Goal: Task Accomplishment & Management: Use online tool/utility

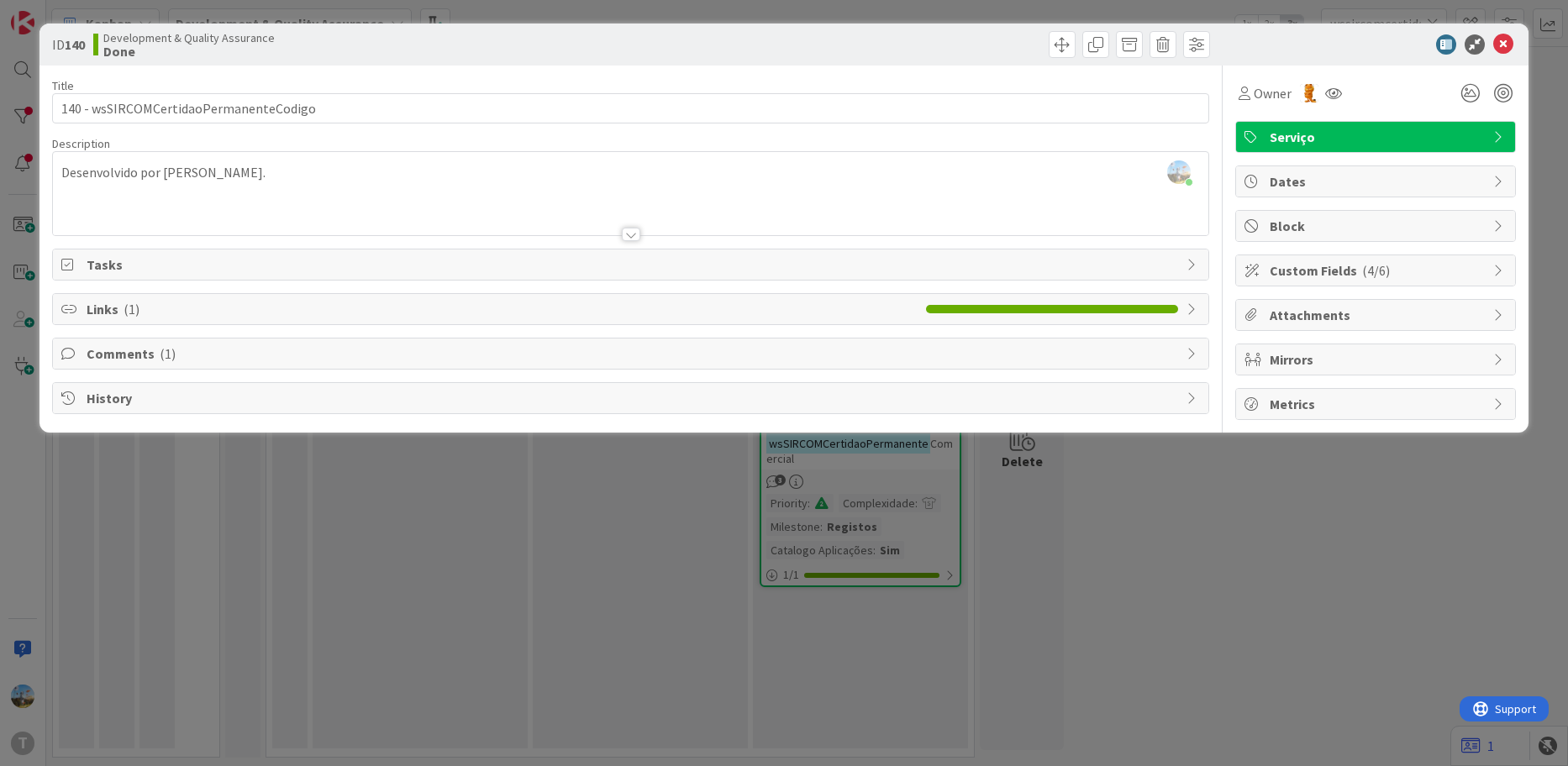
click at [1503, 41] on icon at bounding box center [1503, 44] width 20 height 20
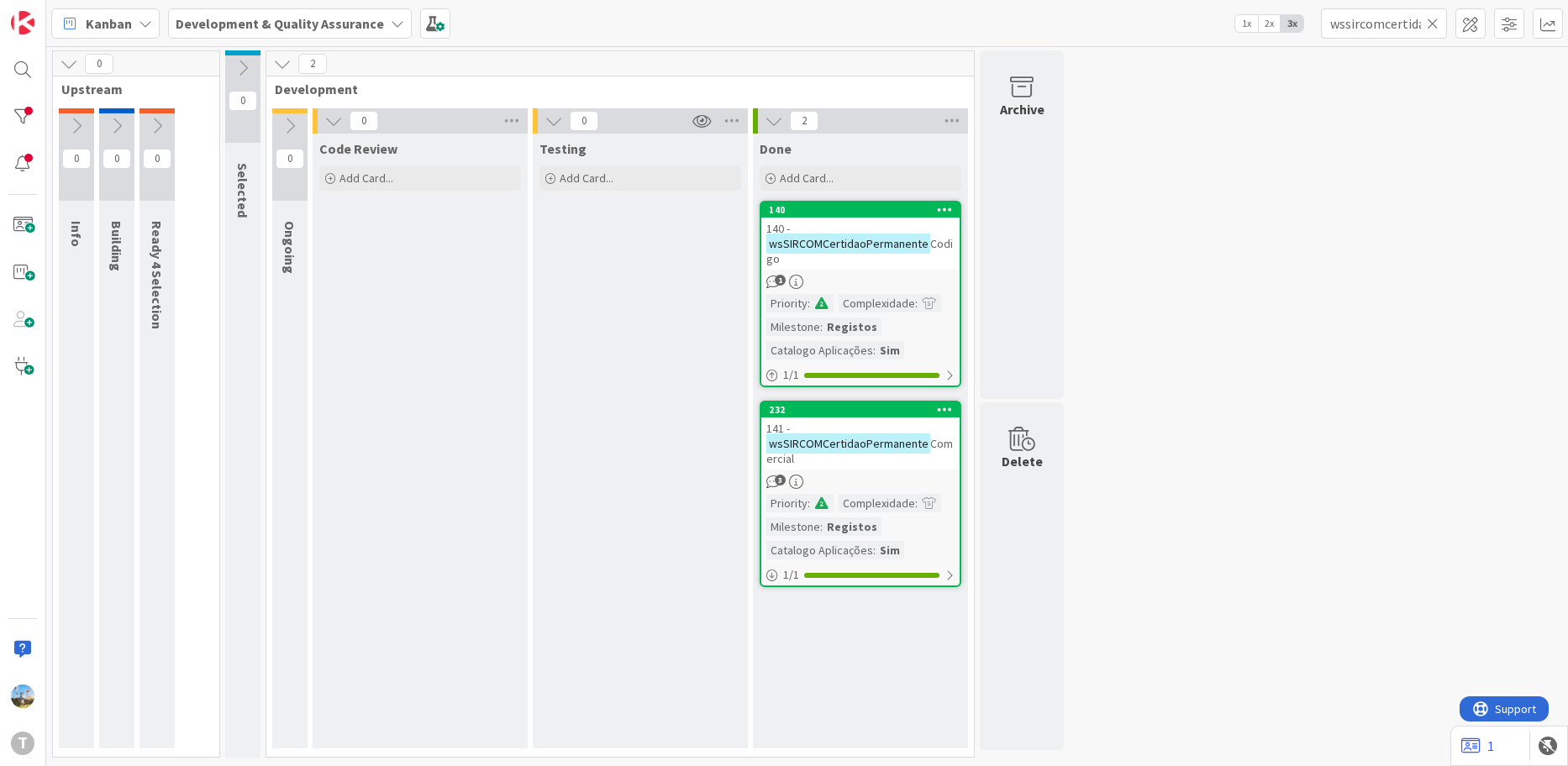
click at [677, 263] on div "Testing Add Card..." at bounding box center [639, 441] width 215 height 615
click at [18, 158] on div at bounding box center [22, 164] width 34 height 34
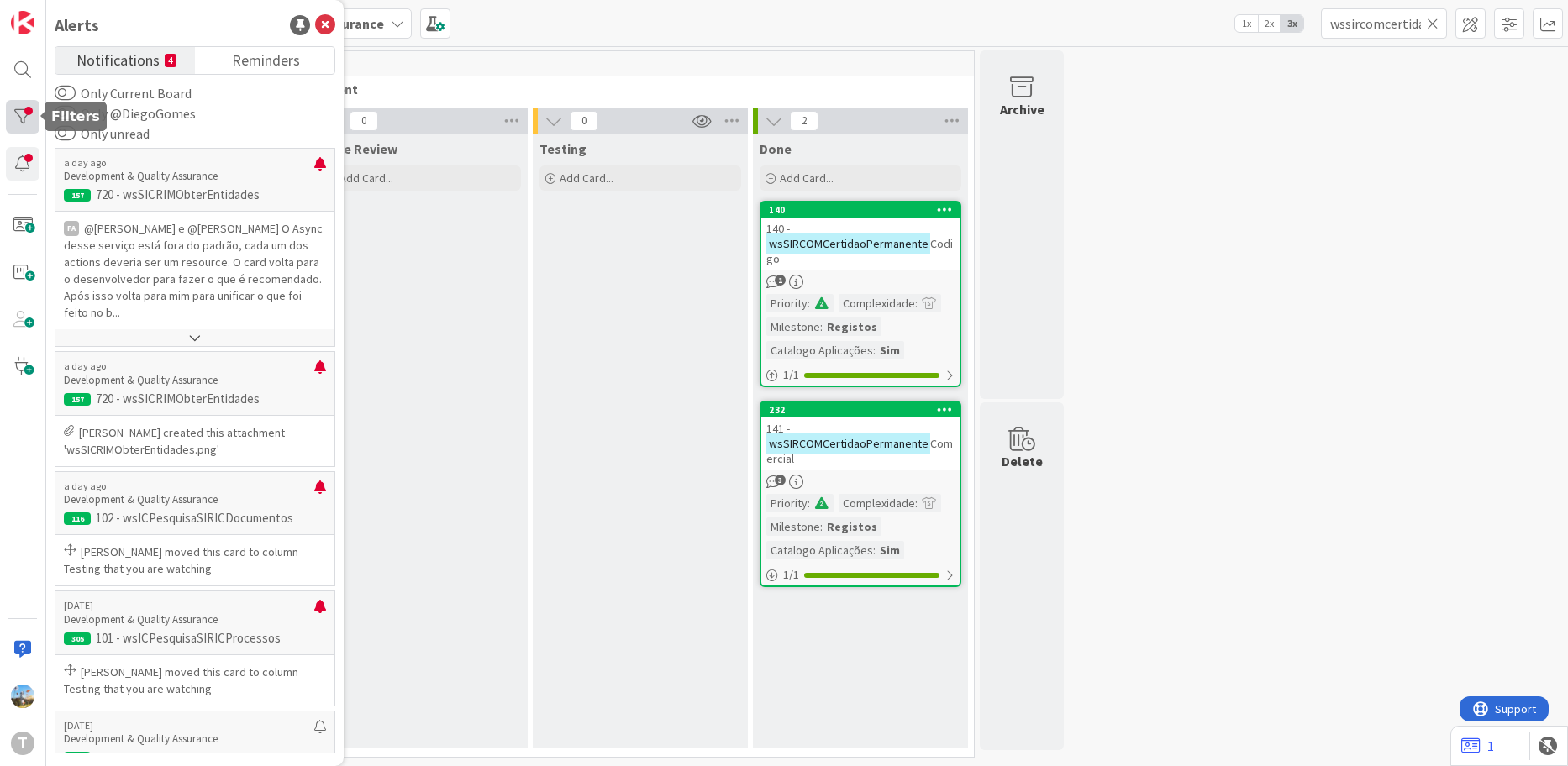
click at [26, 113] on div at bounding box center [22, 116] width 34 height 34
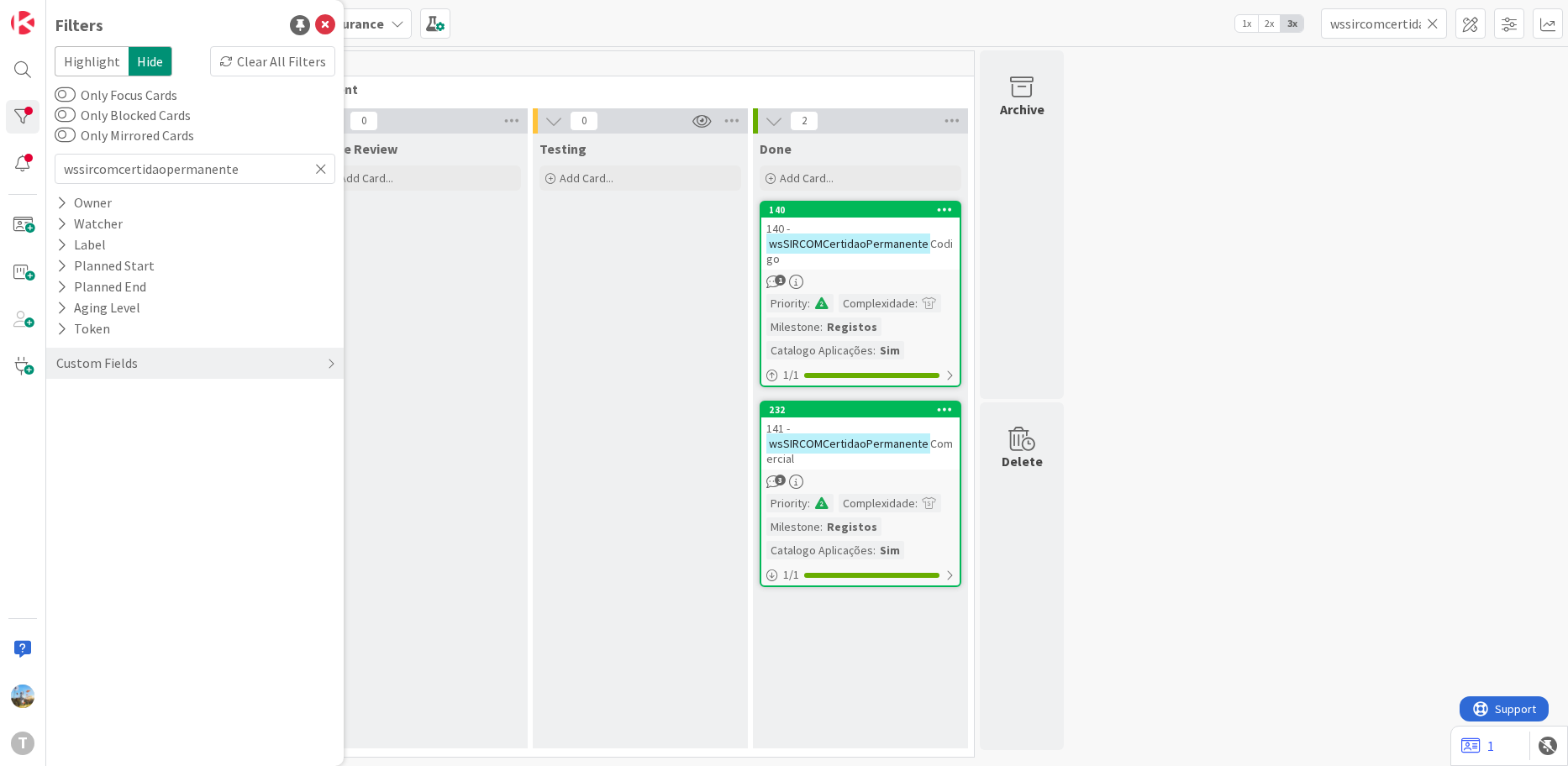
click at [320, 168] on icon at bounding box center [321, 169] width 12 height 15
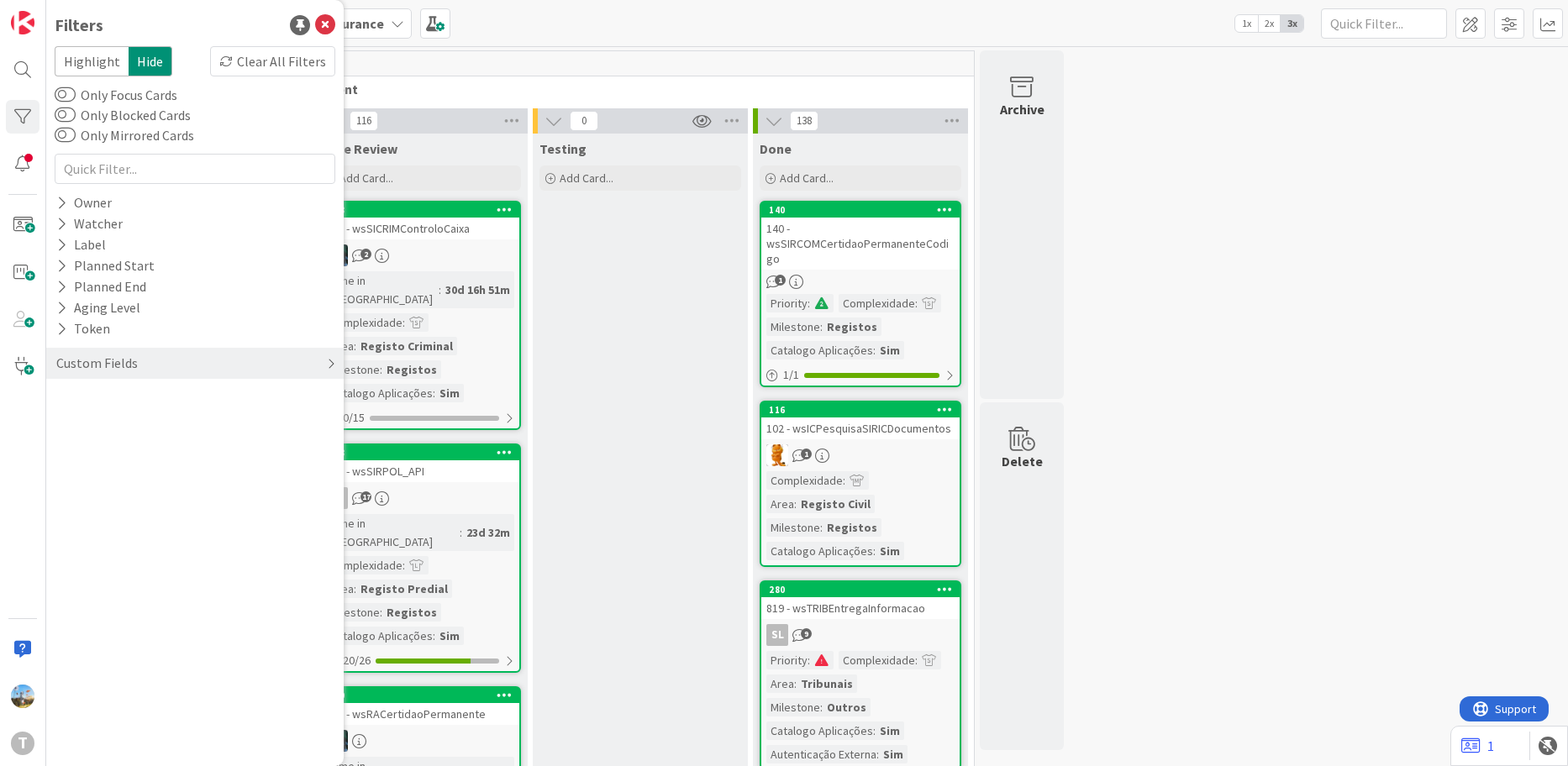
click at [125, 362] on div "Custom Fields" at bounding box center [97, 364] width 85 height 21
click at [140, 400] on div "Priority" at bounding box center [194, 397] width 297 height 21
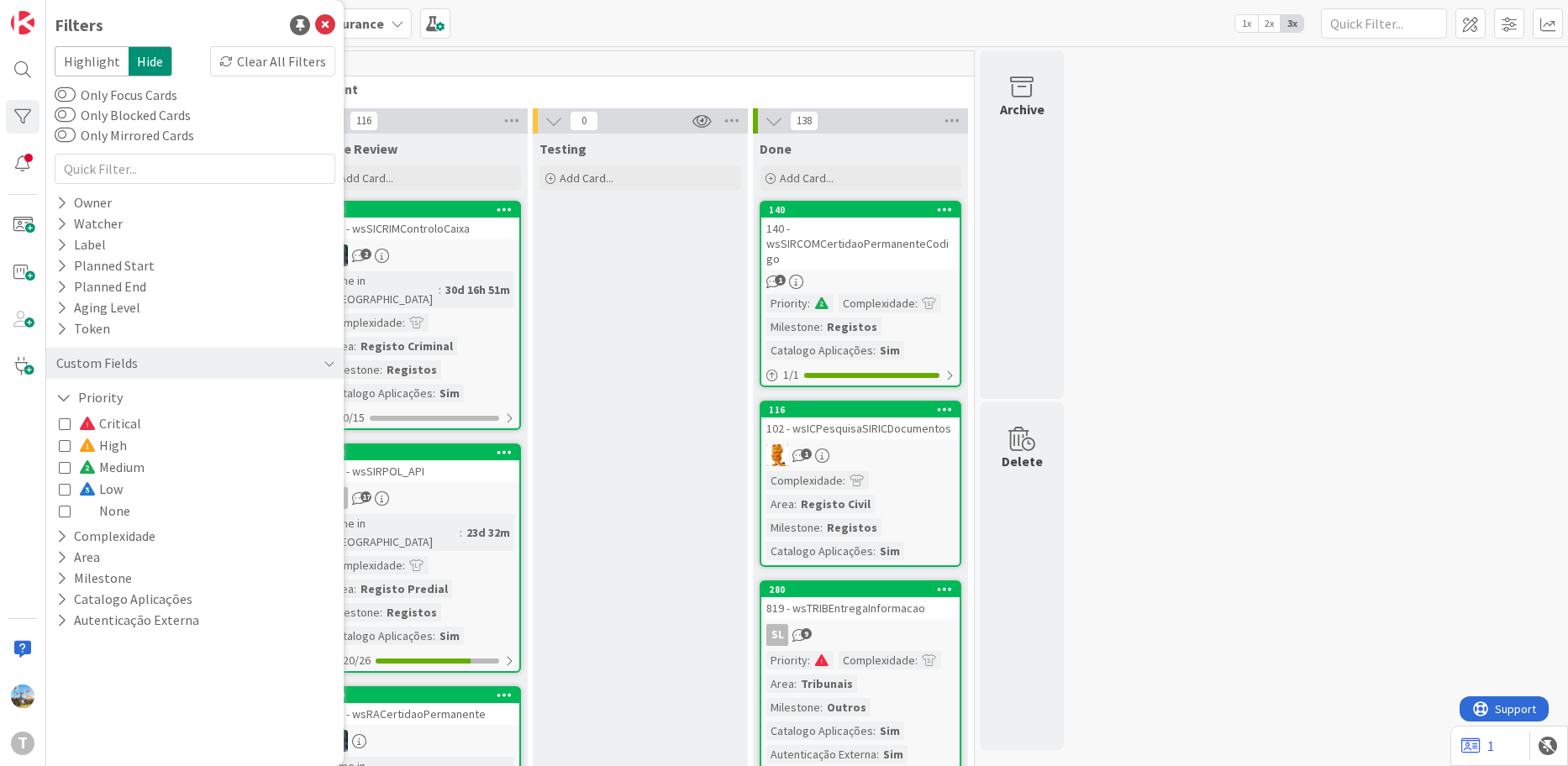
click at [140, 428] on div "Critical High Medium Low None" at bounding box center [194, 467] width 272 height 109
click at [116, 427] on span "Critical" at bounding box center [110, 423] width 63 height 22
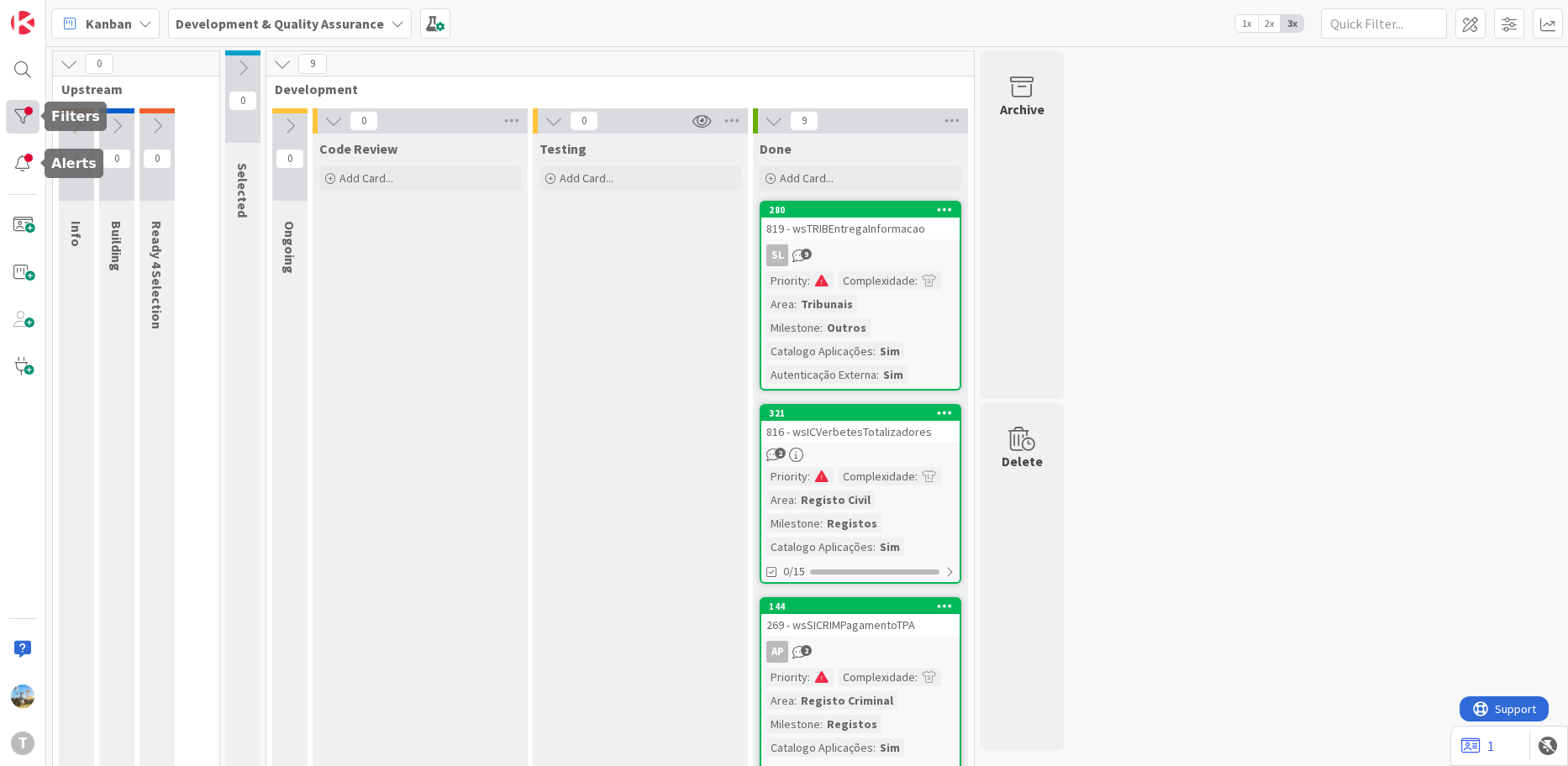
click at [27, 115] on div at bounding box center [22, 116] width 34 height 34
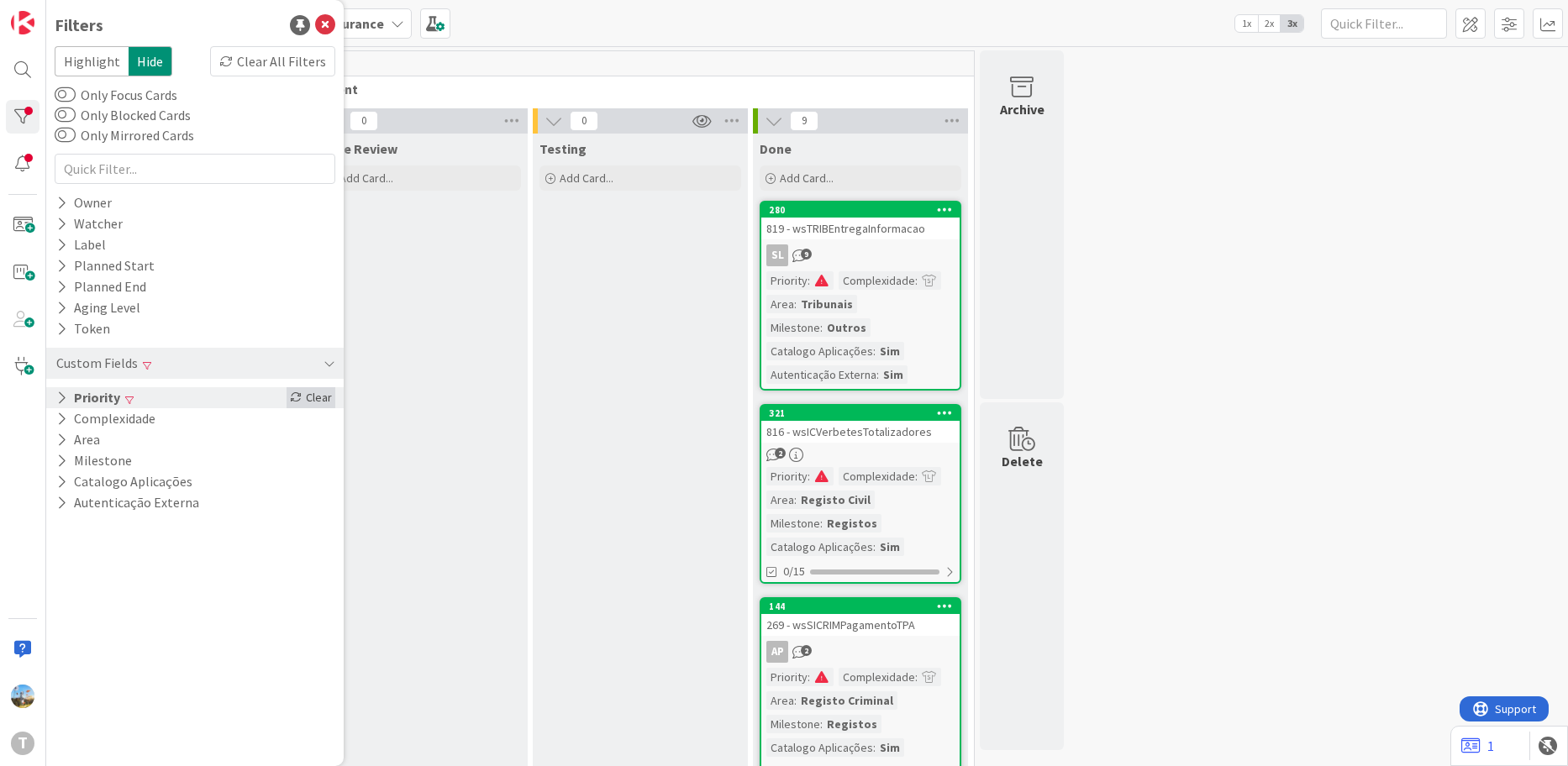
click at [296, 400] on icon at bounding box center [296, 397] width 12 height 12
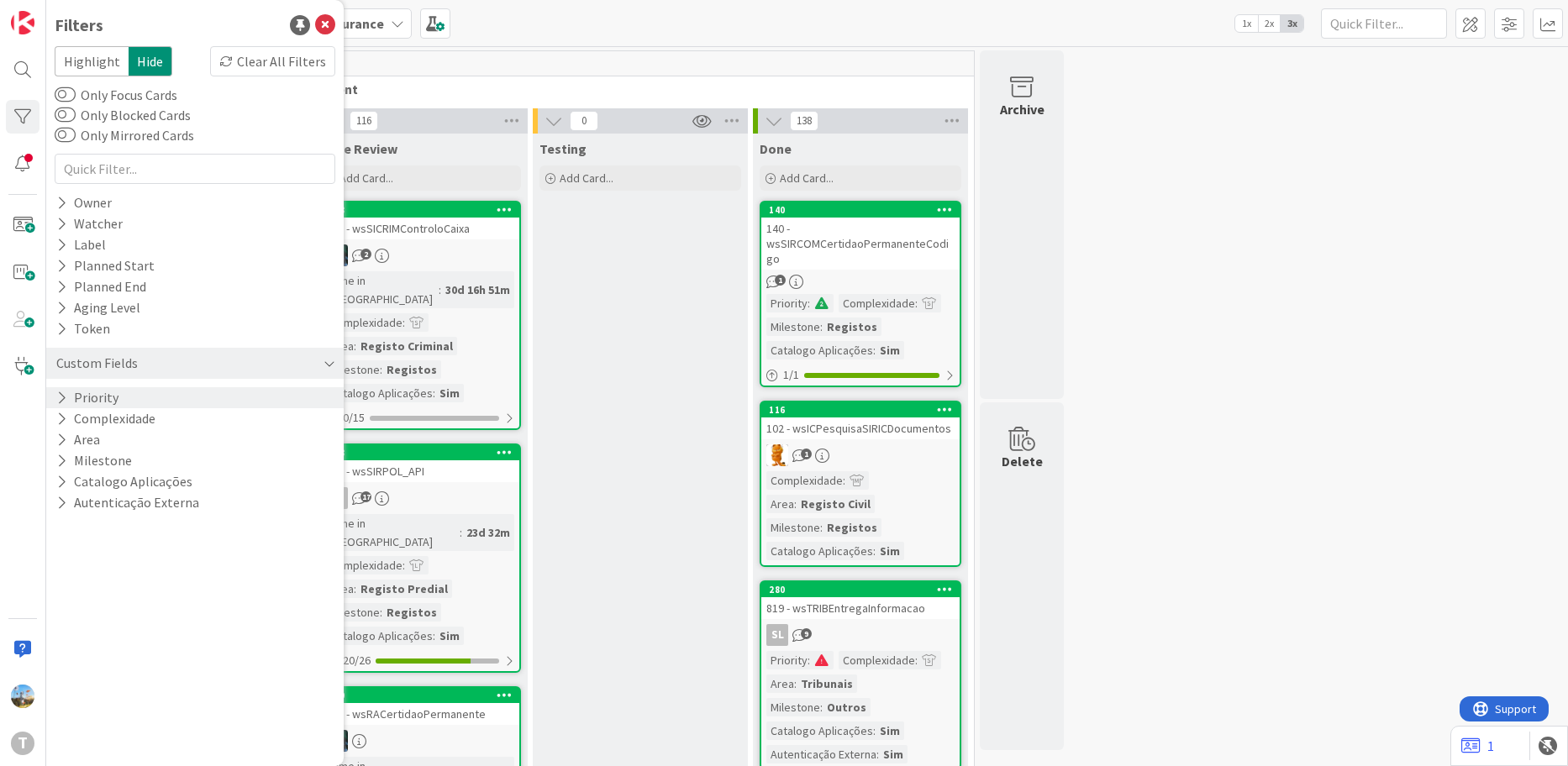
click at [259, 366] on div "Custom Fields" at bounding box center [194, 363] width 297 height 31
click at [127, 392] on div "Priority" at bounding box center [194, 397] width 297 height 21
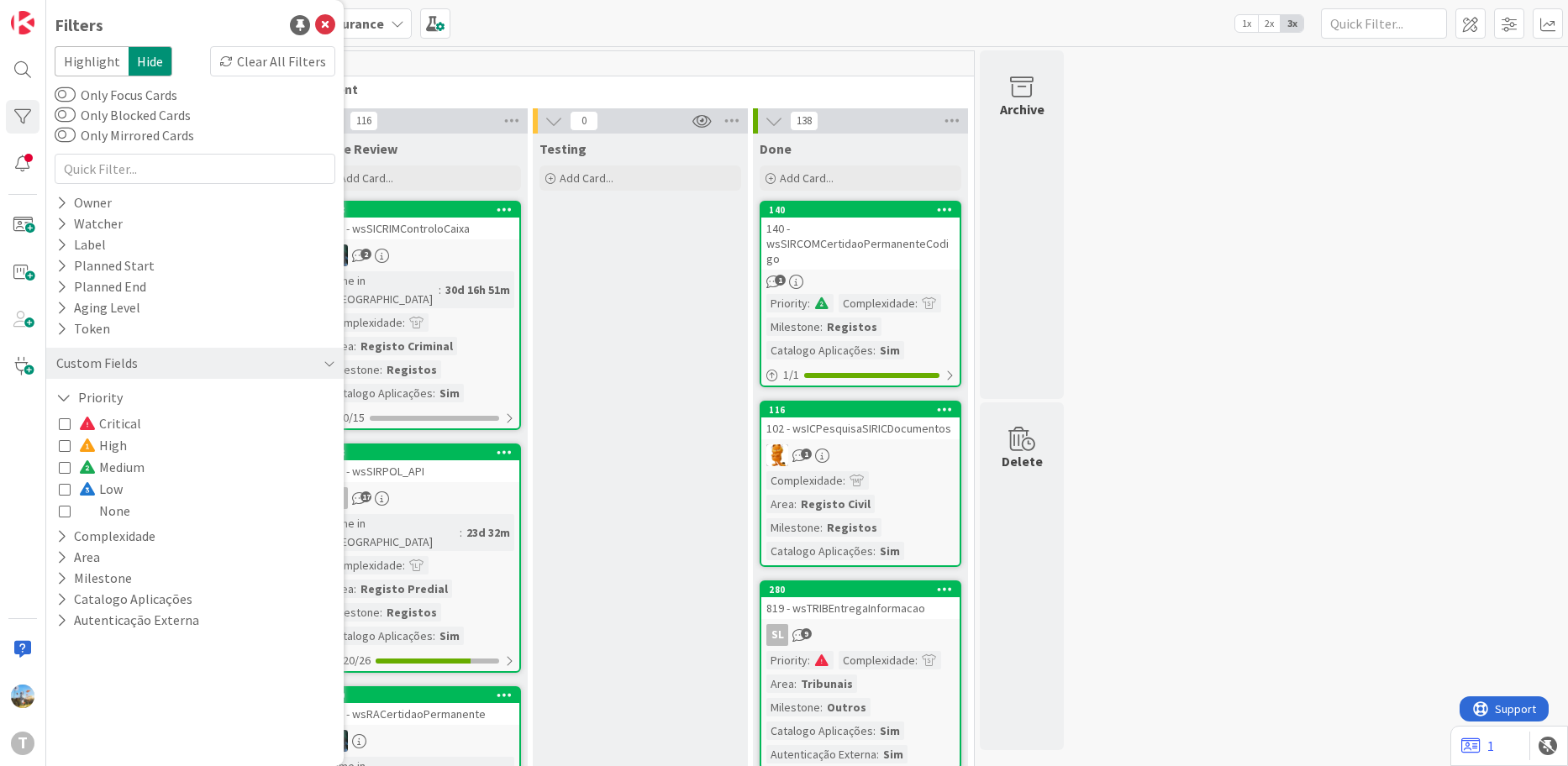
click at [120, 463] on span "Medium" at bounding box center [112, 467] width 65 height 22
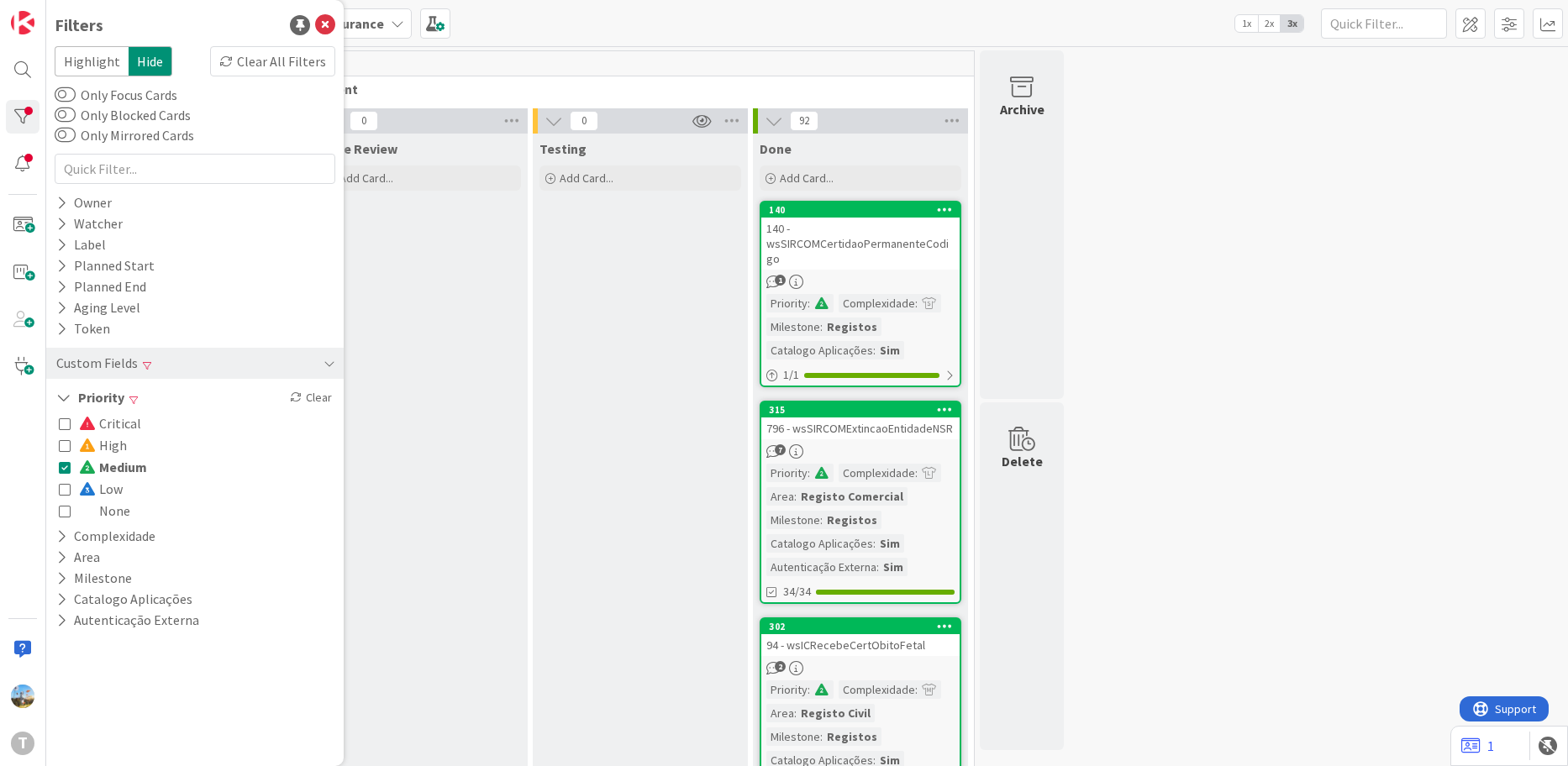
click at [120, 463] on span "Medium" at bounding box center [113, 467] width 68 height 22
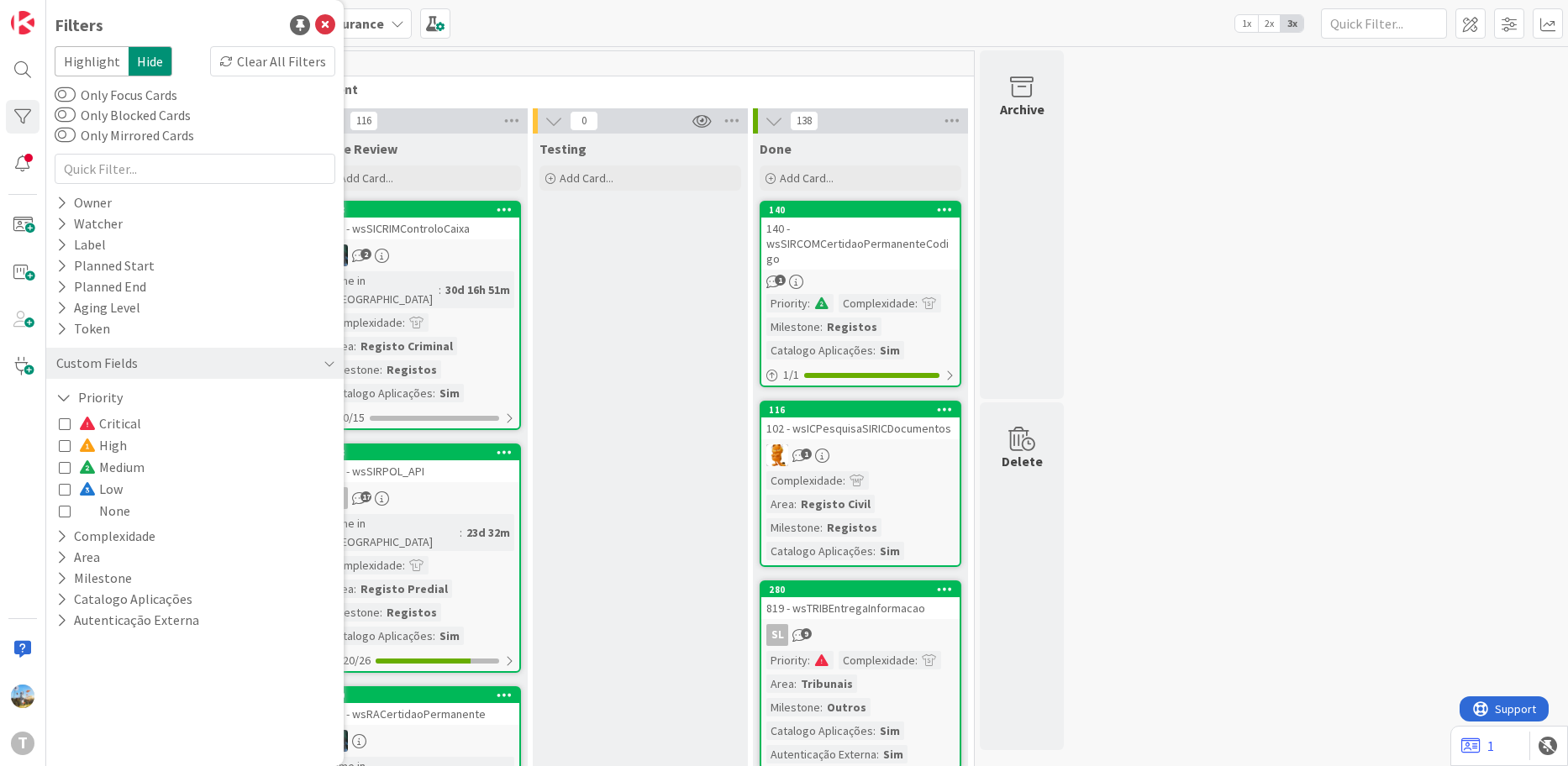
click at [96, 425] on span at bounding box center [89, 423] width 20 height 13
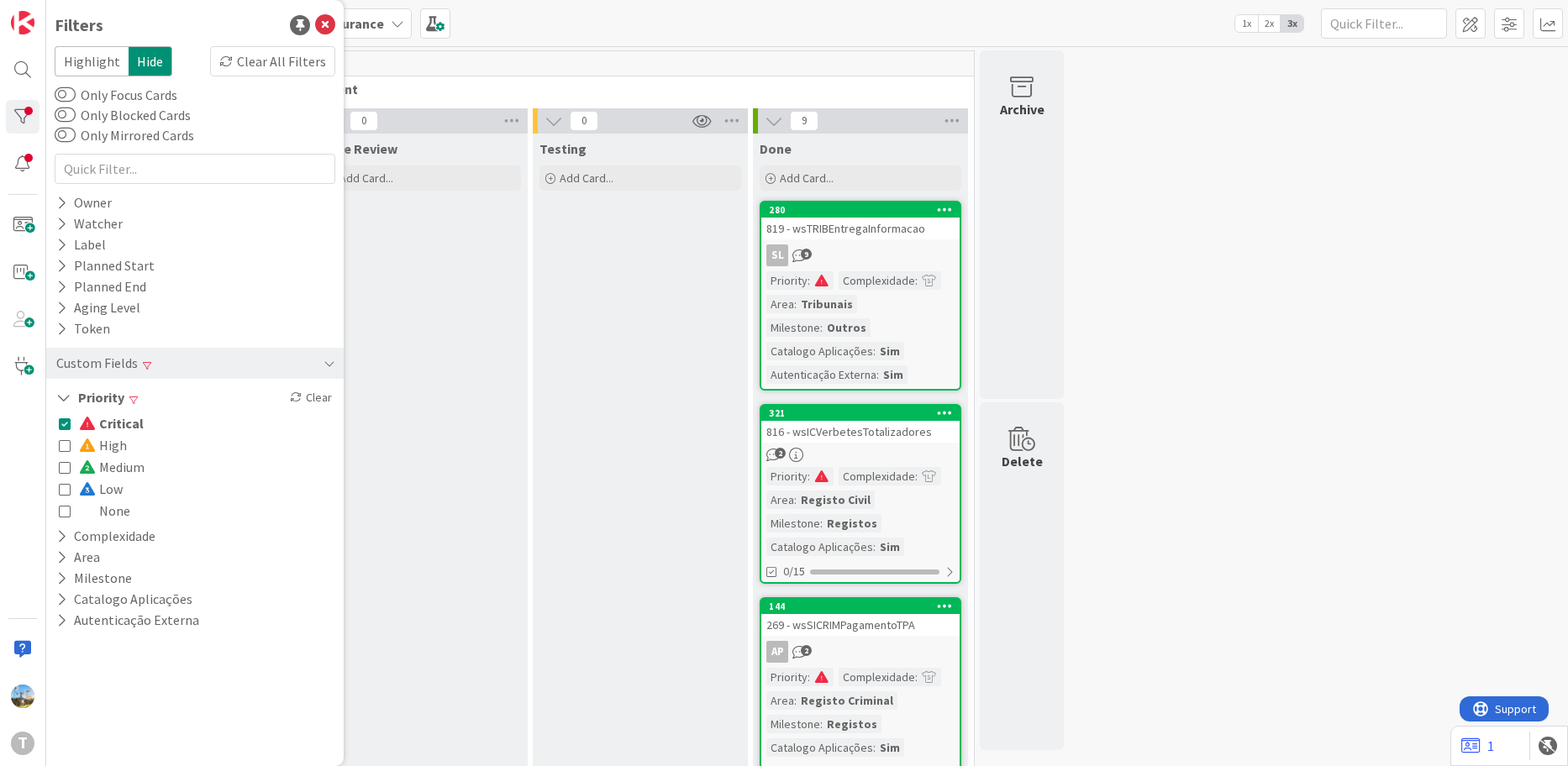
click at [97, 487] on span at bounding box center [89, 489] width 20 height 13
click at [97, 449] on span at bounding box center [89, 446] width 20 height 13
click at [97, 492] on span at bounding box center [89, 489] width 20 height 13
click at [113, 466] on span "Medium" at bounding box center [112, 467] width 65 height 22
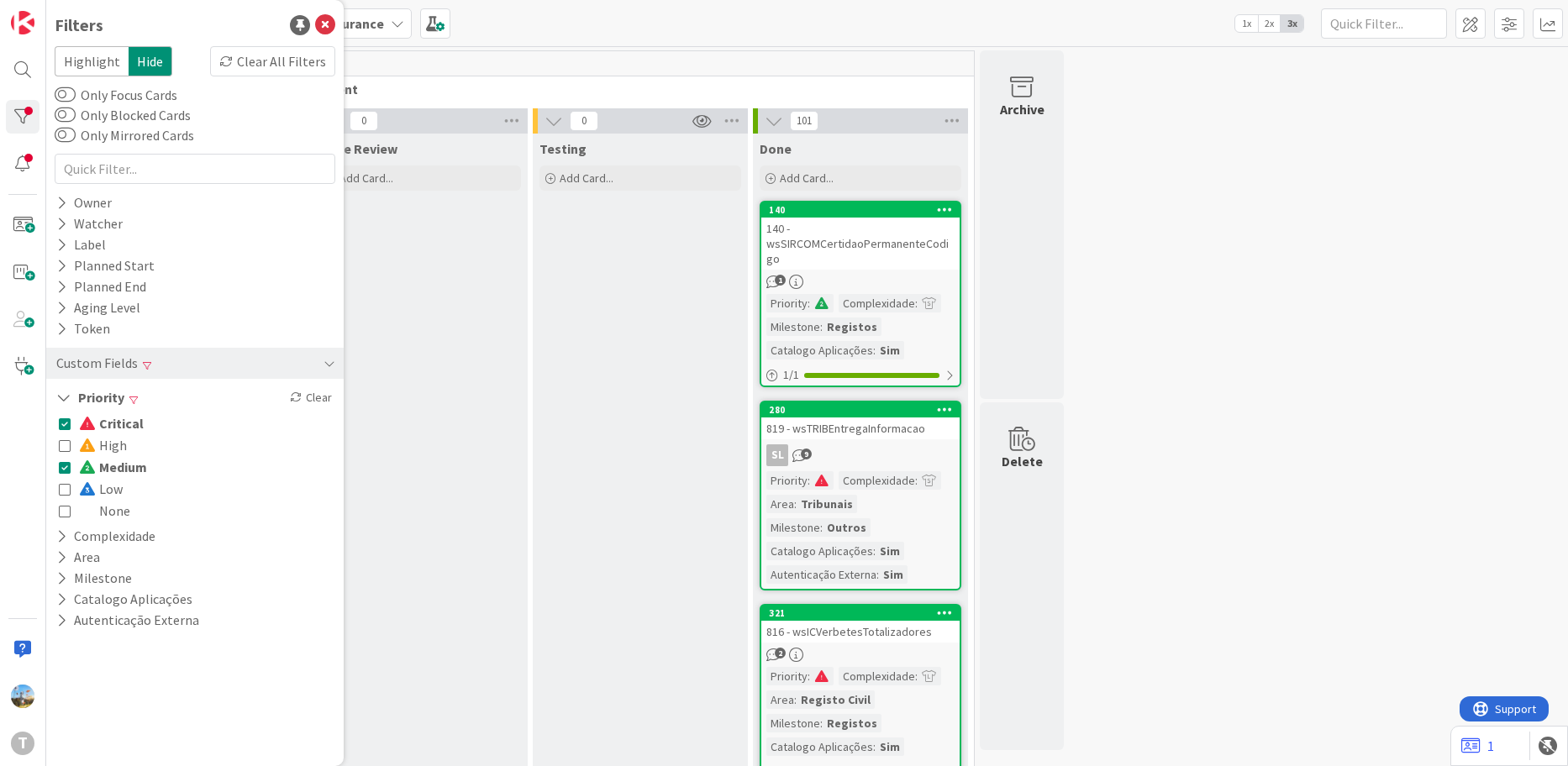
click at [113, 466] on span "Medium" at bounding box center [113, 467] width 68 height 22
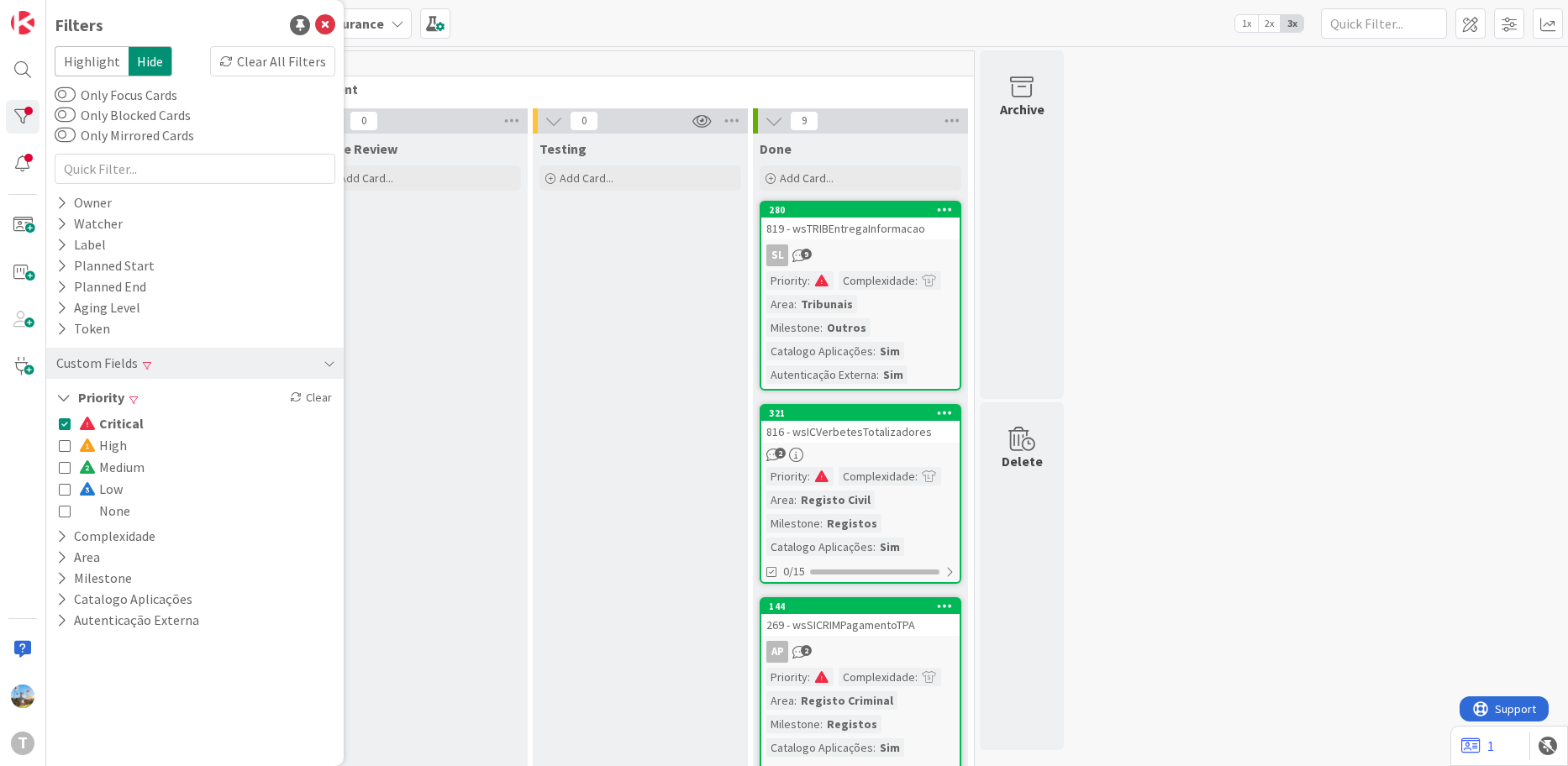
click at [121, 421] on span "Critical" at bounding box center [111, 423] width 64 height 22
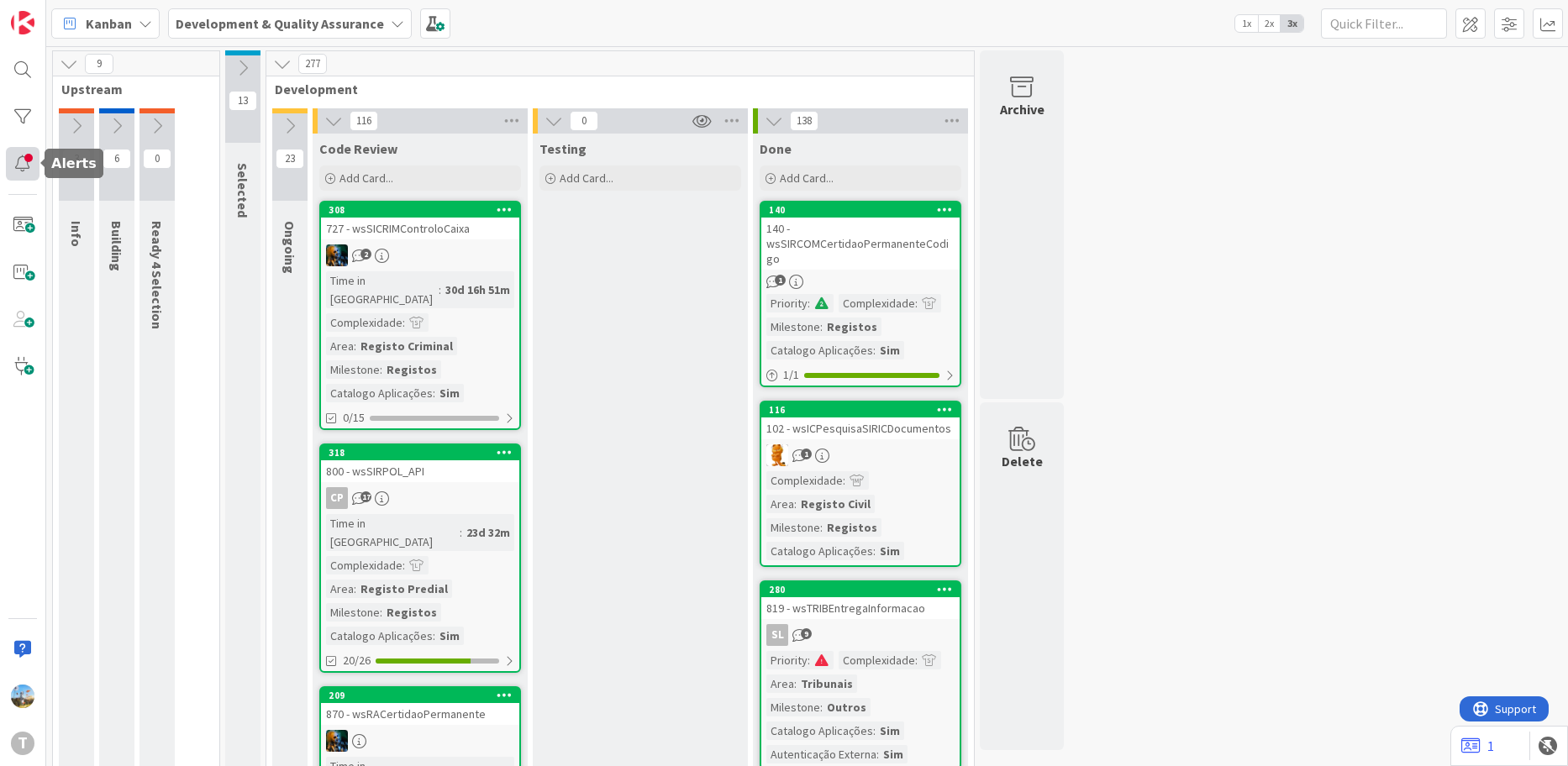
click at [27, 154] on div at bounding box center [22, 164] width 34 height 34
